Goal: Information Seeking & Learning: Learn about a topic

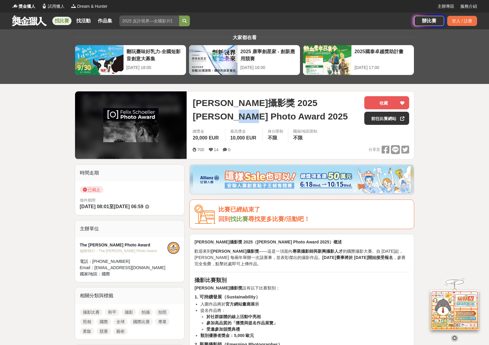
click at [239, 115] on span "[PERSON_NAME]攝影獎 2025 [PERSON_NAME] Photo Award 2025" at bounding box center [276, 109] width 167 height 27
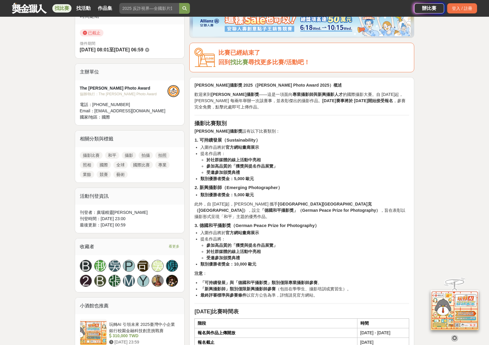
scroll to position [161, 0]
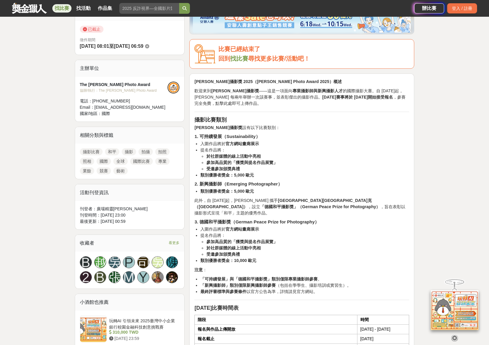
click at [232, 227] on strong "官方網站畫廊展示" at bounding box center [241, 229] width 33 height 5
click at [280, 226] on li "入圍作品將於 官方網站畫廊展示" at bounding box center [304, 229] width 209 height 6
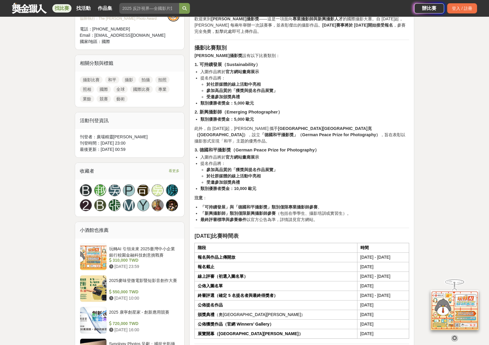
scroll to position [233, 0]
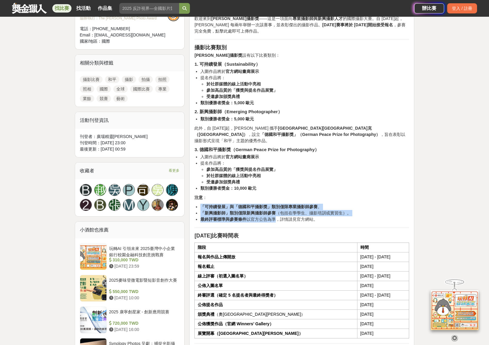
drag, startPoint x: 270, startPoint y: 196, endPoint x: 275, endPoint y: 214, distance: 18.0
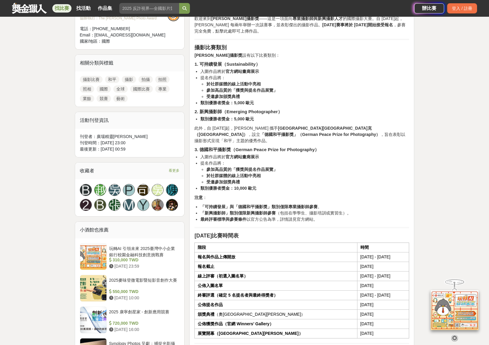
click at [275, 216] on li "最終評審標準與參賽條件 以官方公告為準，詳情請見官方網站。" at bounding box center [304, 219] width 209 height 6
drag, startPoint x: 275, startPoint y: 198, endPoint x: 281, endPoint y: 218, distance: 20.9
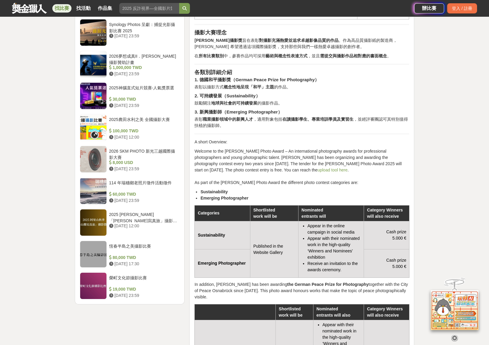
scroll to position [549, 0]
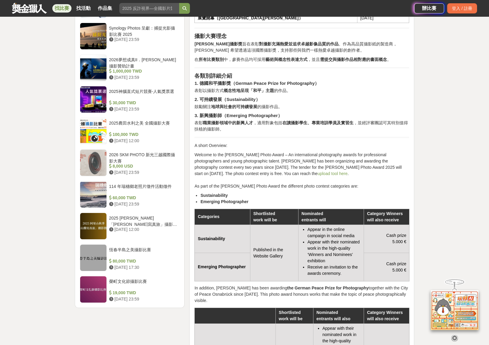
click at [48, 160] on div "大家都在看 翻玩臺味好乳力-全國短影音創意大募集 [DATE] 18:00 2025 康寧創星家 - 創新應用競賽 [DATE] 16:00 2025國泰卓越…" at bounding box center [244, 156] width 489 height 1350
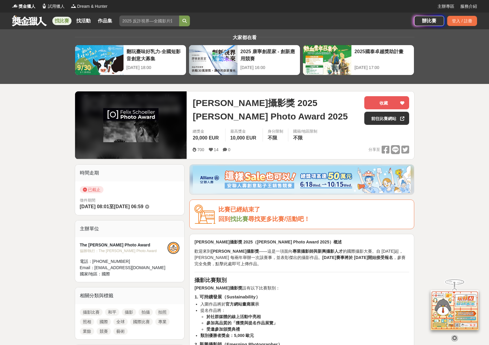
scroll to position [0, 0]
click at [277, 142] on div "總獎金 20,000 EUR 最高獎金 10,000 EUR 身分限制 不限 國籍/地區限制 不限" at bounding box center [301, 137] width 226 height 17
